Goal: Check status: Check status

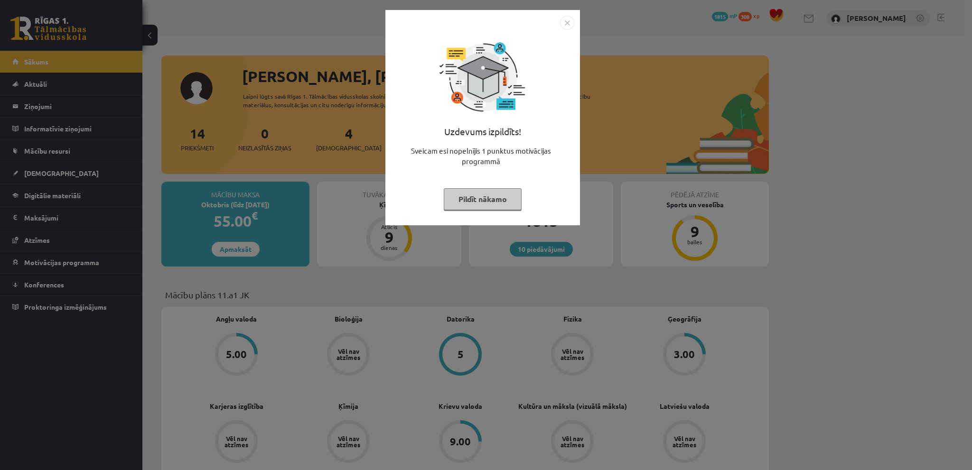
click at [566, 19] on img "Close" at bounding box center [567, 23] width 14 height 14
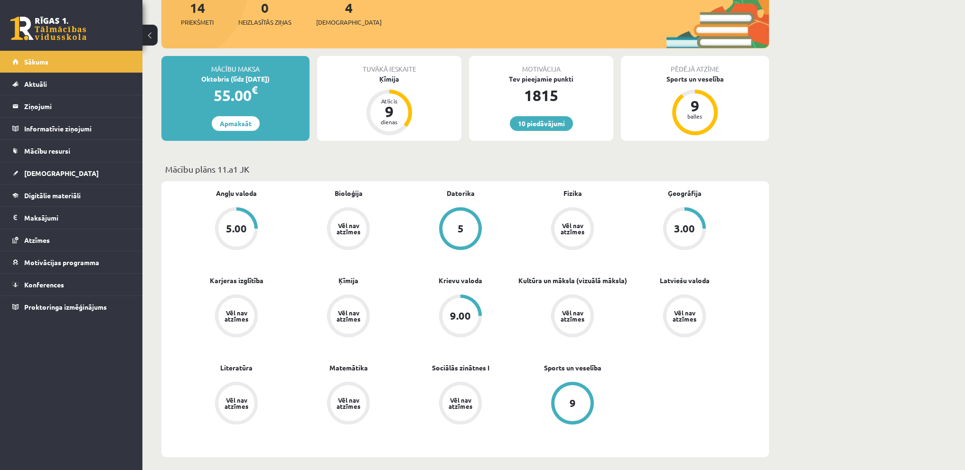
scroll to position [142, 0]
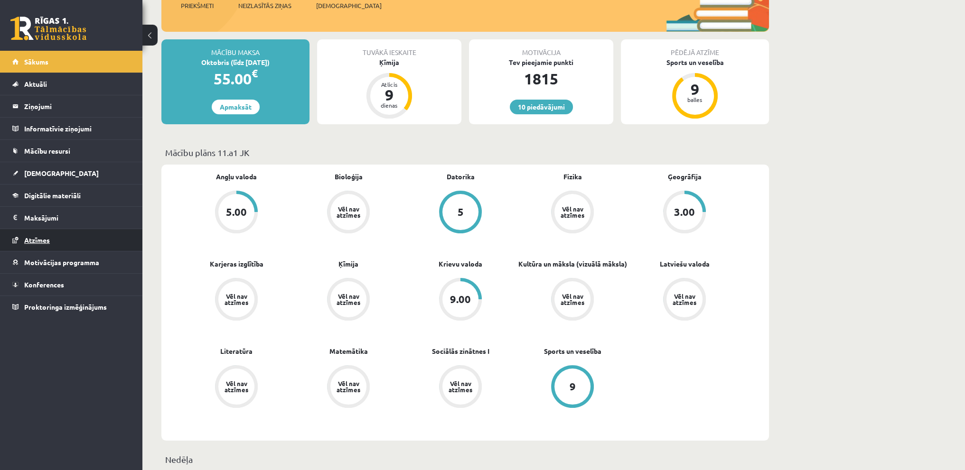
click at [69, 238] on link "Atzīmes" at bounding box center [71, 240] width 118 height 22
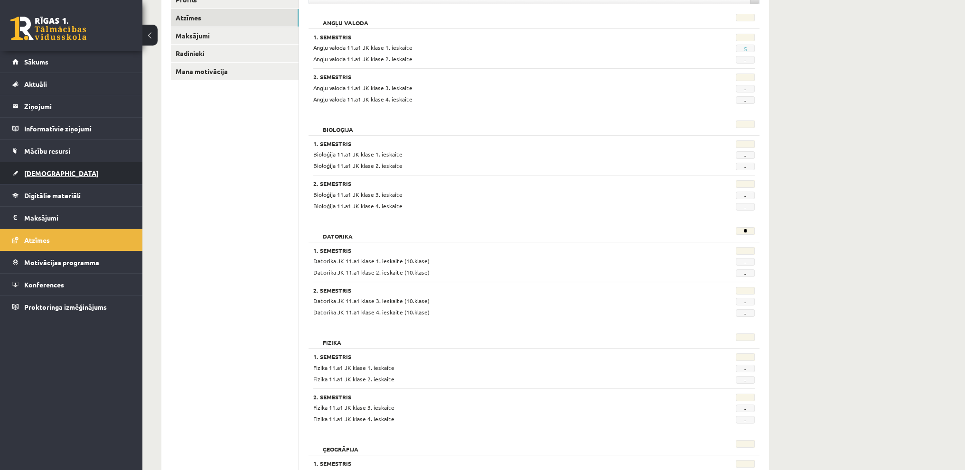
click at [23, 167] on link "[DEMOGRAPHIC_DATA]" at bounding box center [71, 173] width 118 height 22
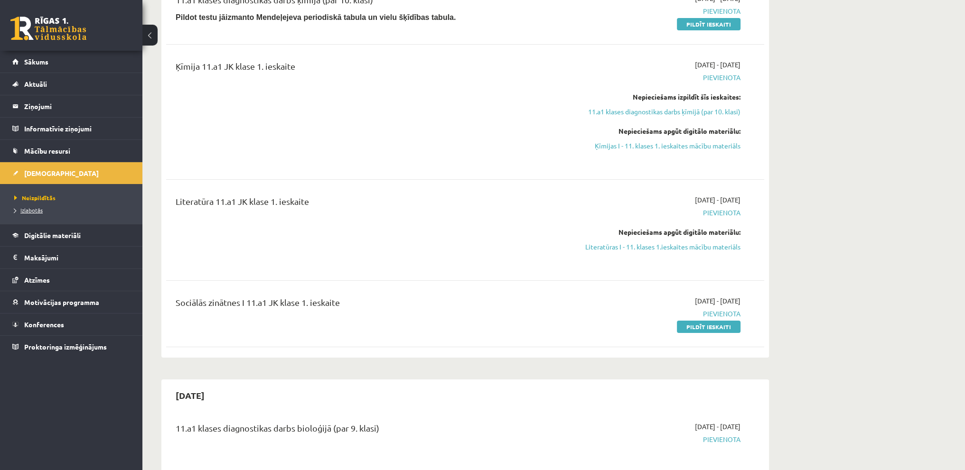
click at [23, 210] on span "Izlabotās" at bounding box center [28, 210] width 28 height 8
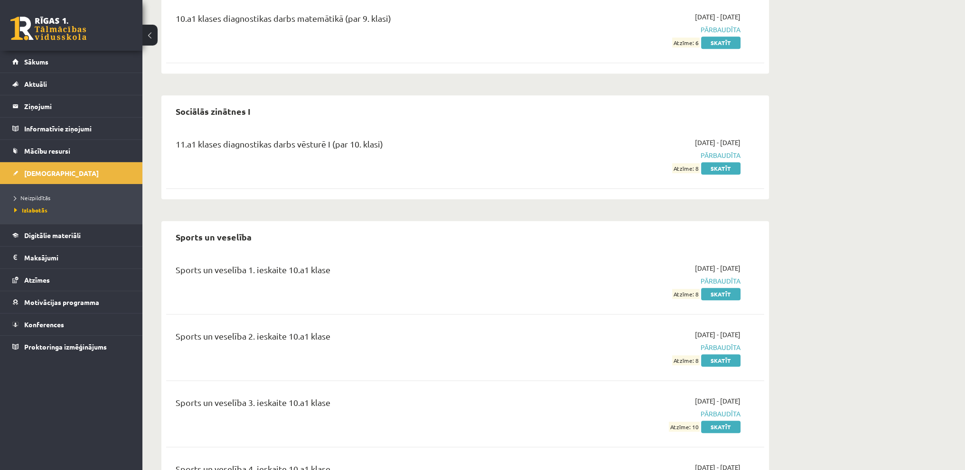
scroll to position [6159, 0]
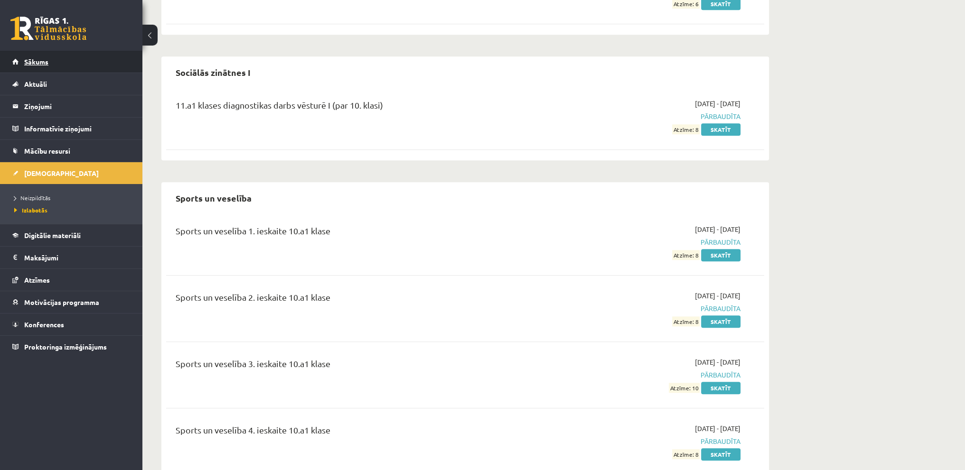
click at [63, 67] on link "Sākums" at bounding box center [71, 62] width 118 height 22
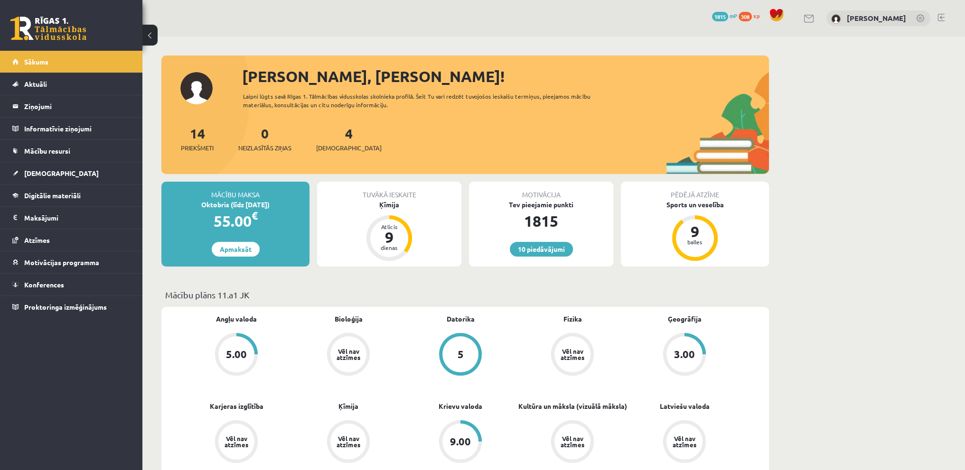
click at [70, 174] on link "[DEMOGRAPHIC_DATA]" at bounding box center [71, 173] width 118 height 22
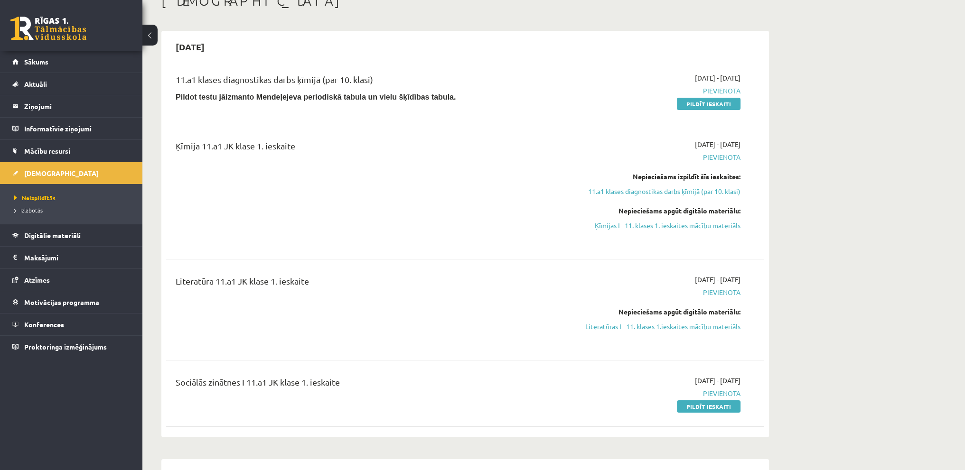
scroll to position [47, 0]
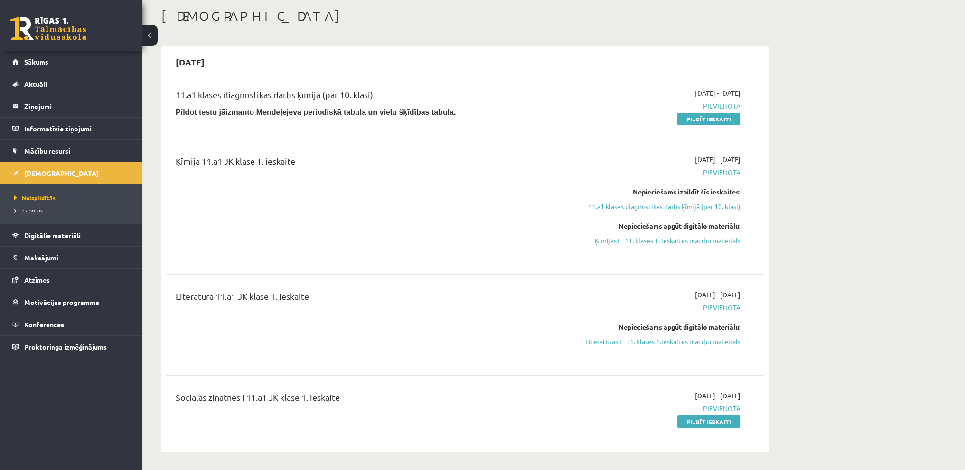
click at [32, 211] on span "Izlabotās" at bounding box center [28, 210] width 28 height 8
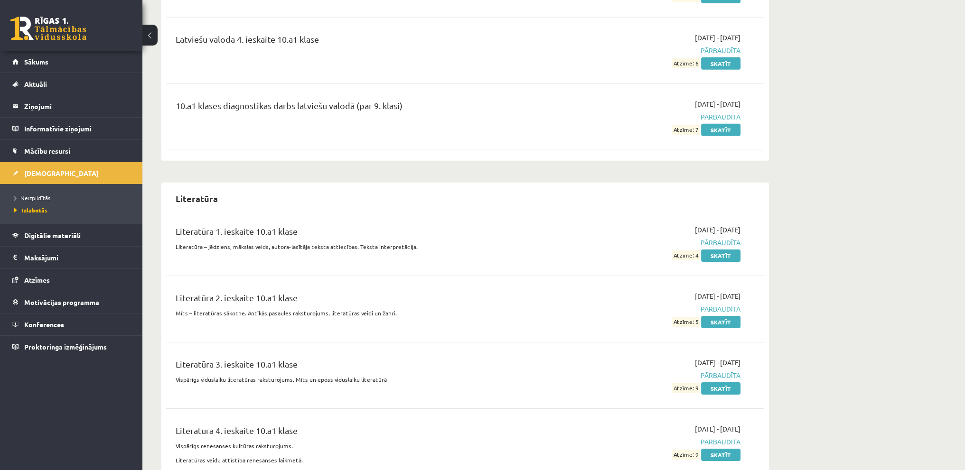
scroll to position [4270, 0]
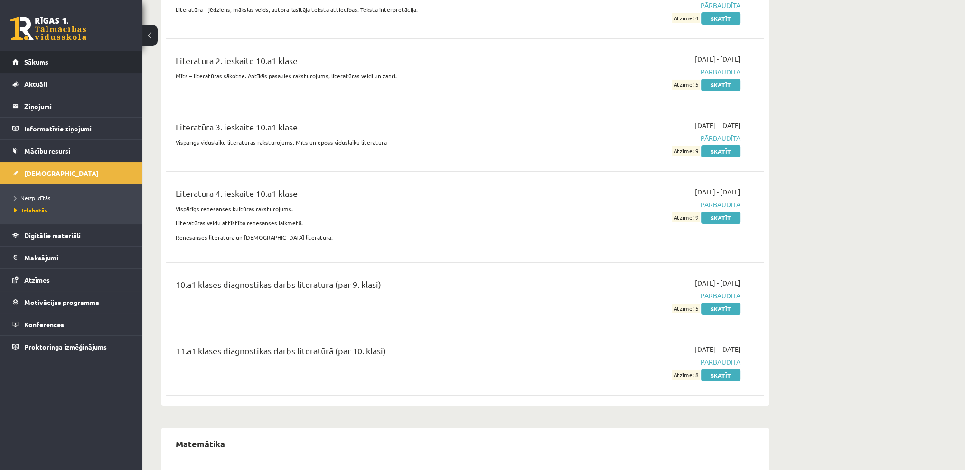
click at [51, 59] on link "Sākums" at bounding box center [71, 62] width 118 height 22
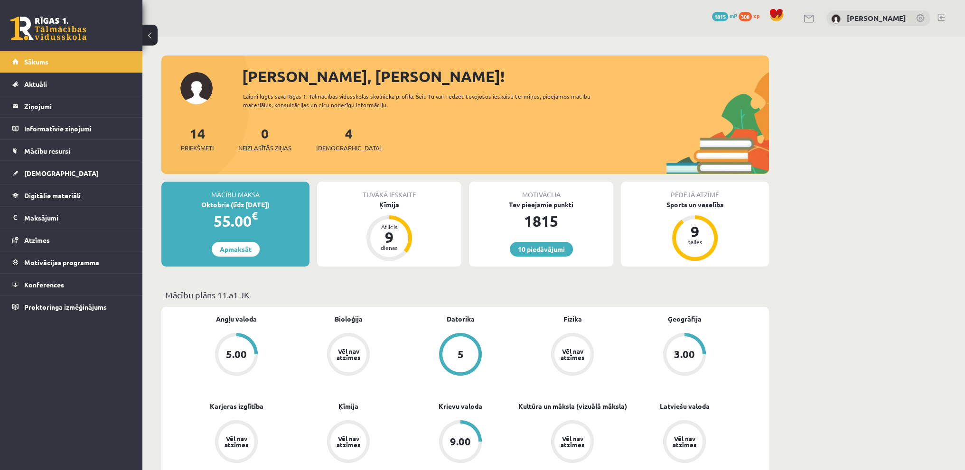
click at [939, 17] on link at bounding box center [940, 18] width 7 height 8
